Goal: Task Accomplishment & Management: Complete application form

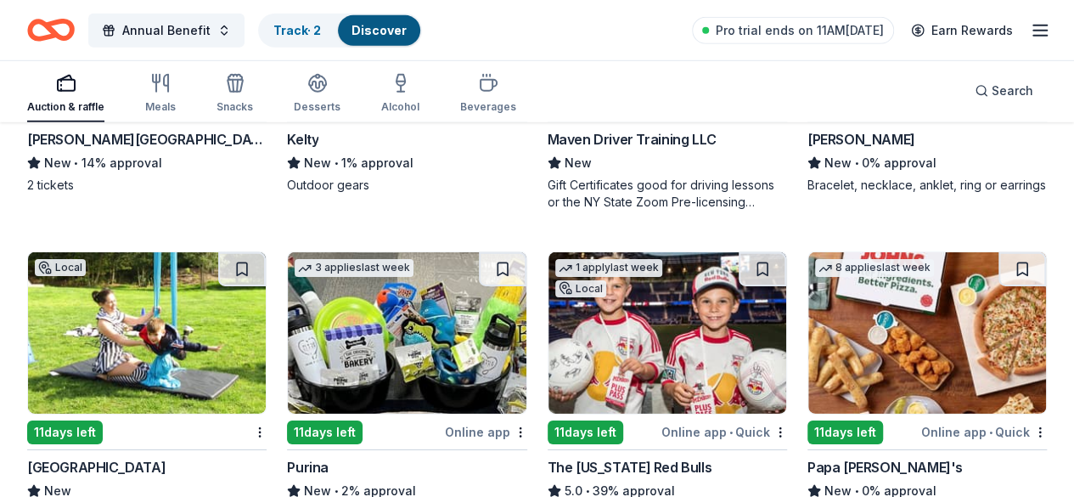
scroll to position [12118, 0]
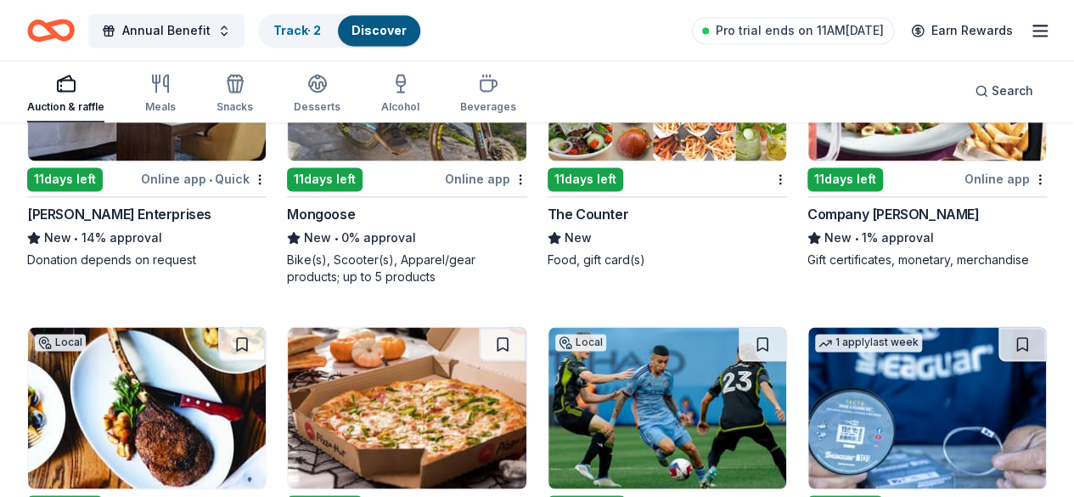
scroll to position [14326, 0]
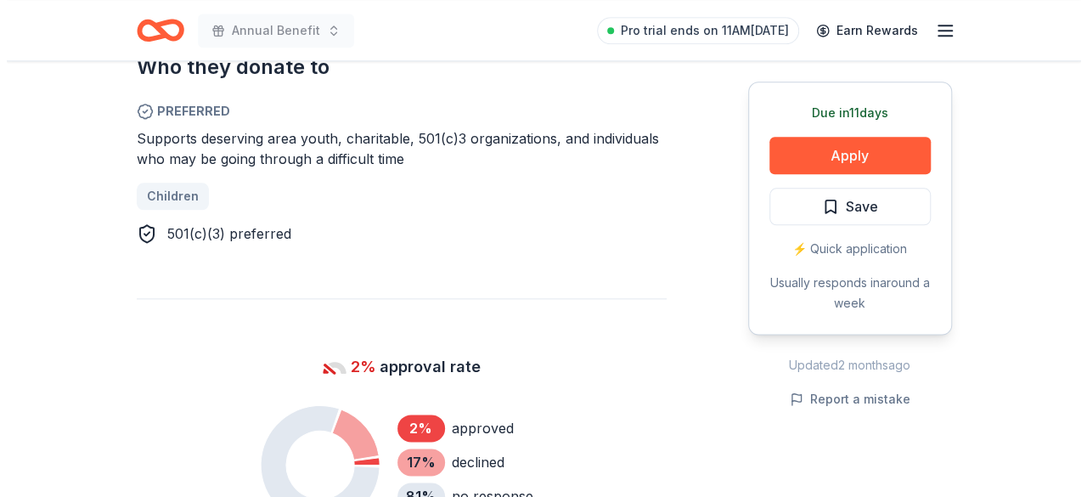
scroll to position [934, 0]
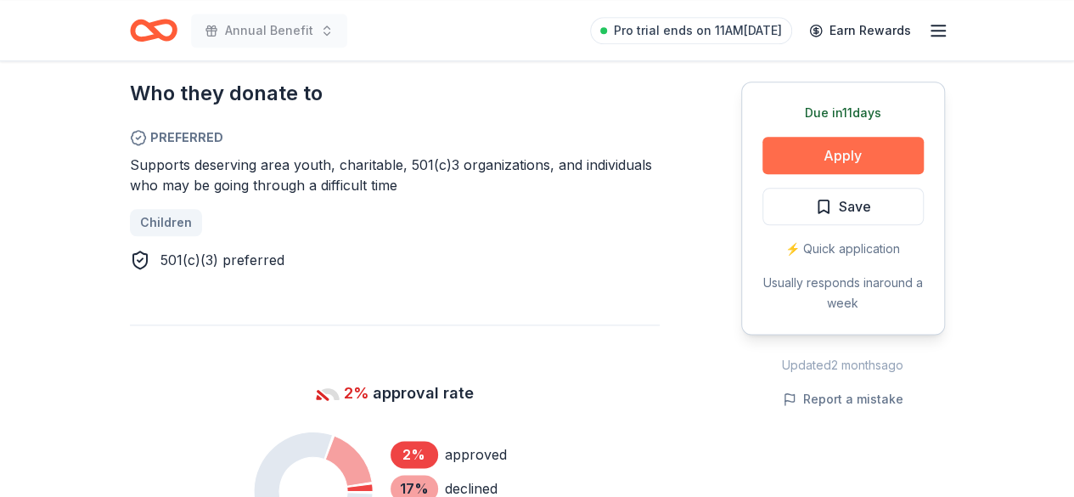
click at [838, 162] on button "Apply" at bounding box center [843, 155] width 161 height 37
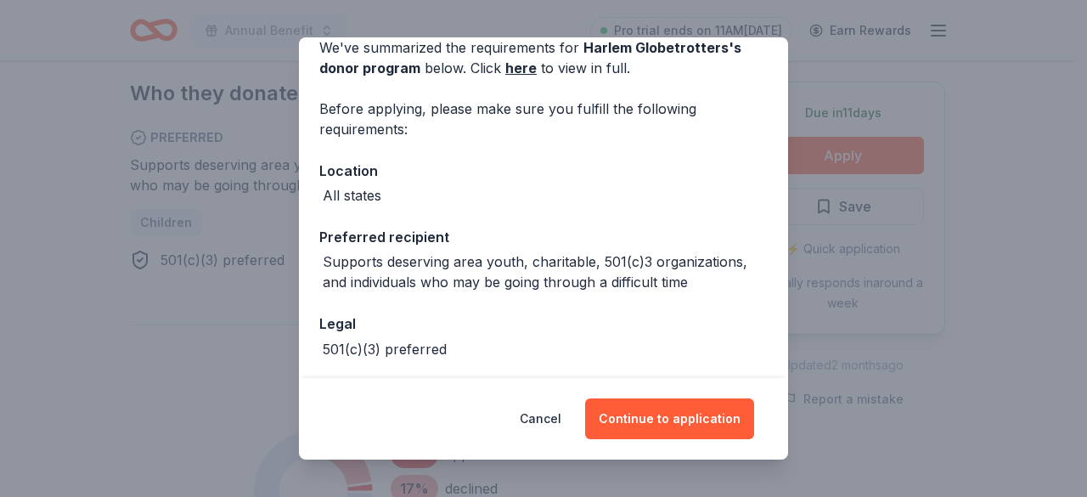
scroll to position [153, 0]
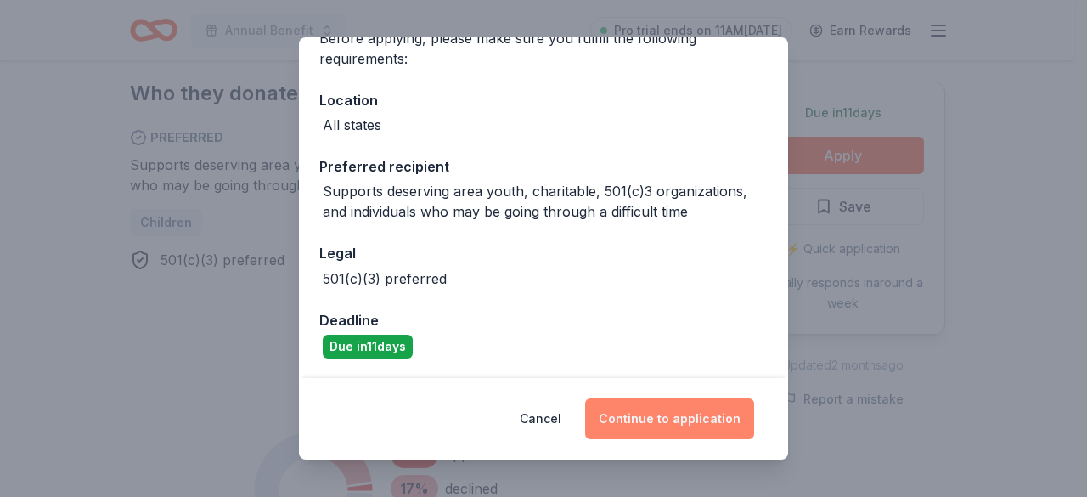
click at [677, 426] on button "Continue to application" at bounding box center [669, 418] width 169 height 41
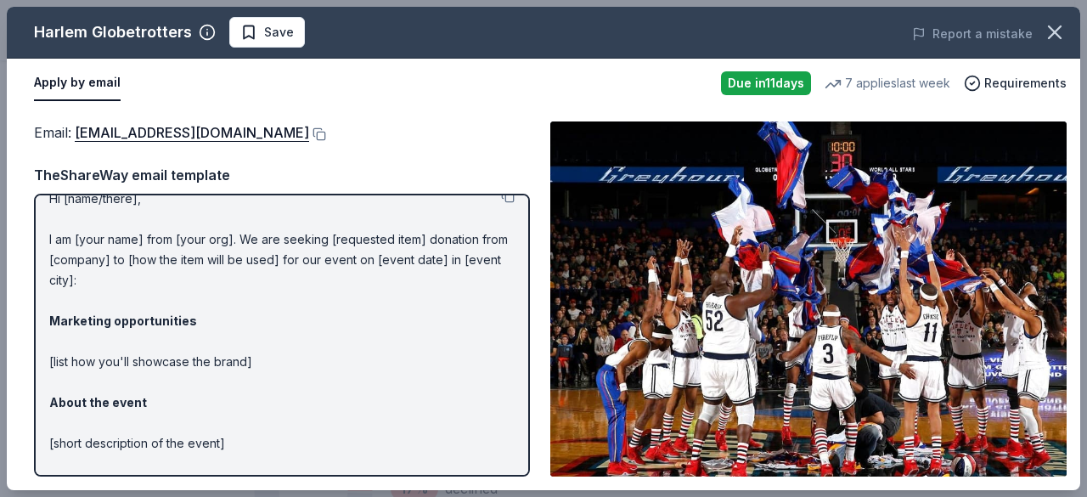
scroll to position [17, 0]
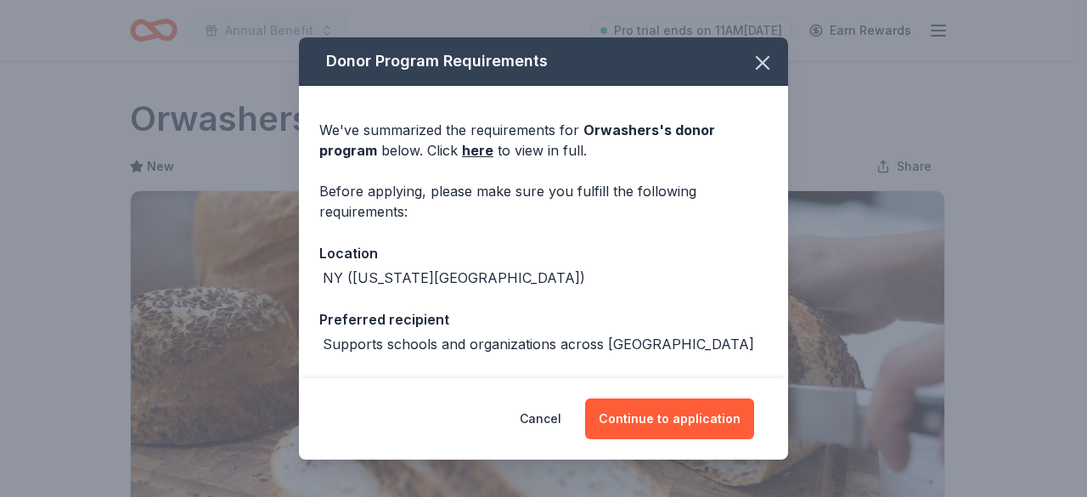
scroll to position [1019, 0]
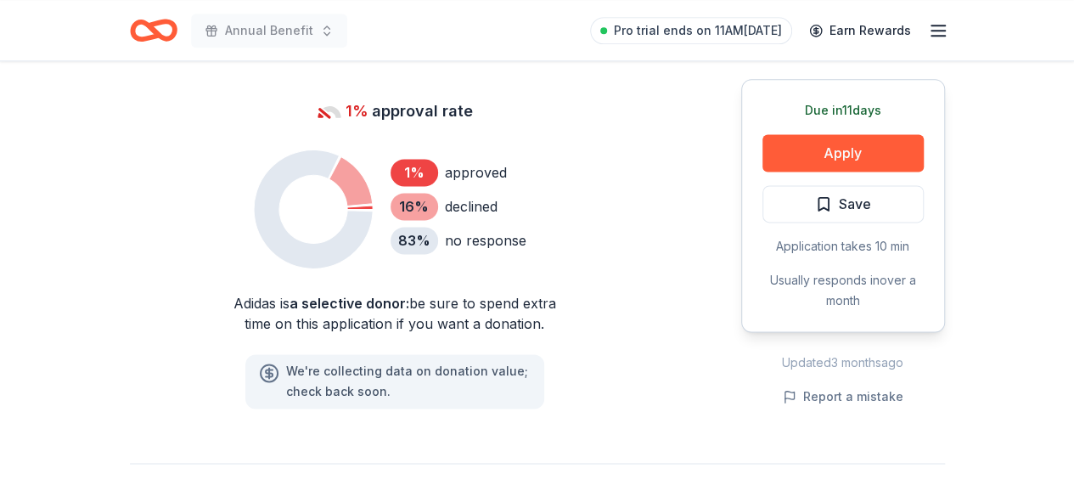
scroll to position [1104, 0]
